Goal: Task Accomplishment & Management: Complete application form

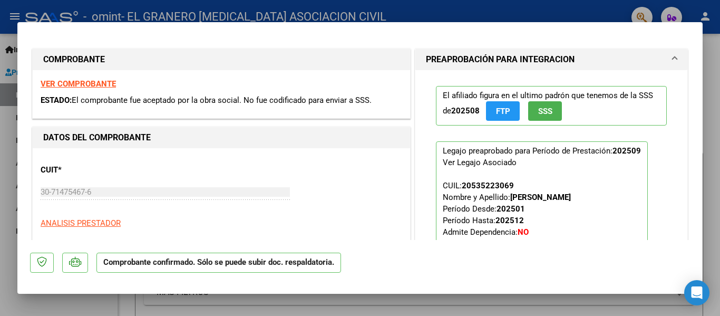
click at [528, 2] on div at bounding box center [360, 158] width 720 height 316
type input "$ 0,00"
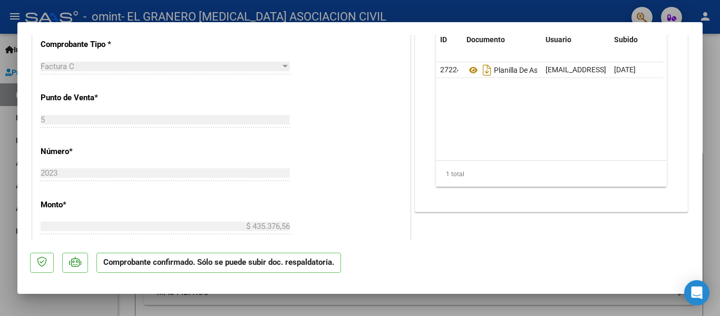
scroll to position [316, 0]
